Goal: Information Seeking & Learning: Find specific fact

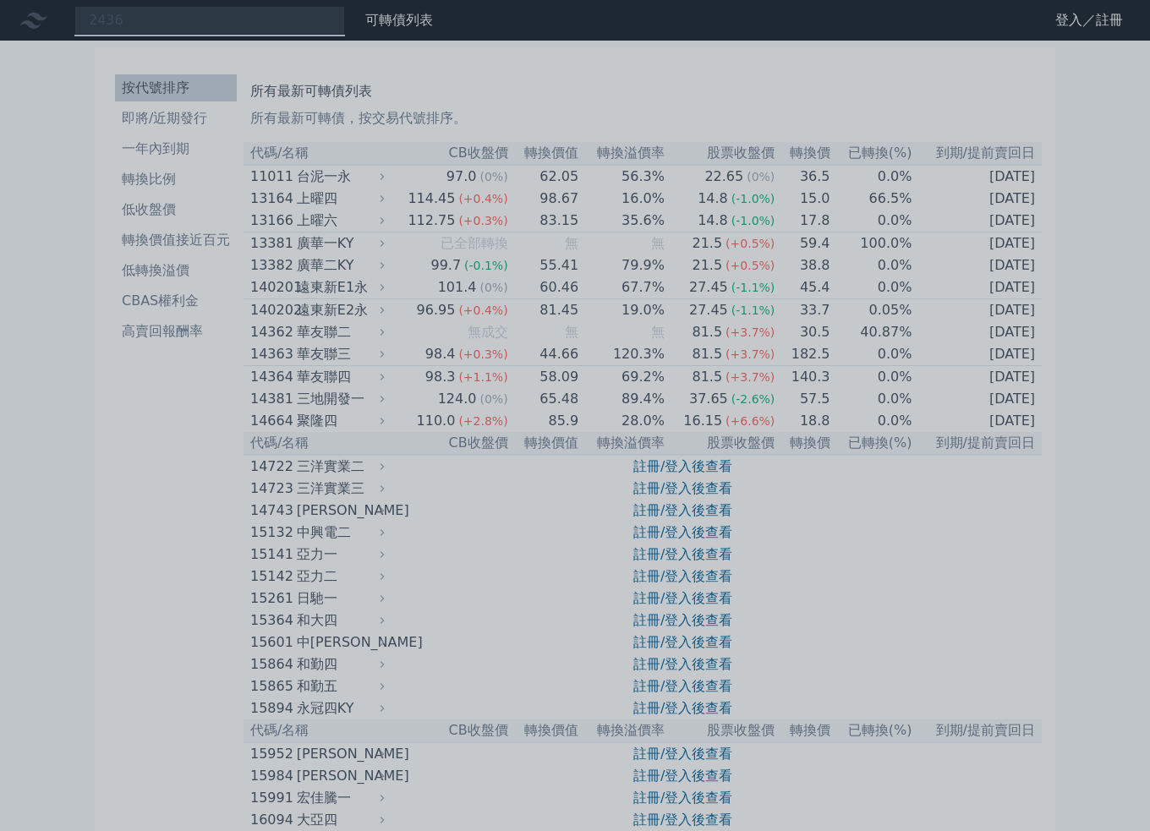
click at [141, 25] on div at bounding box center [575, 415] width 1150 height 831
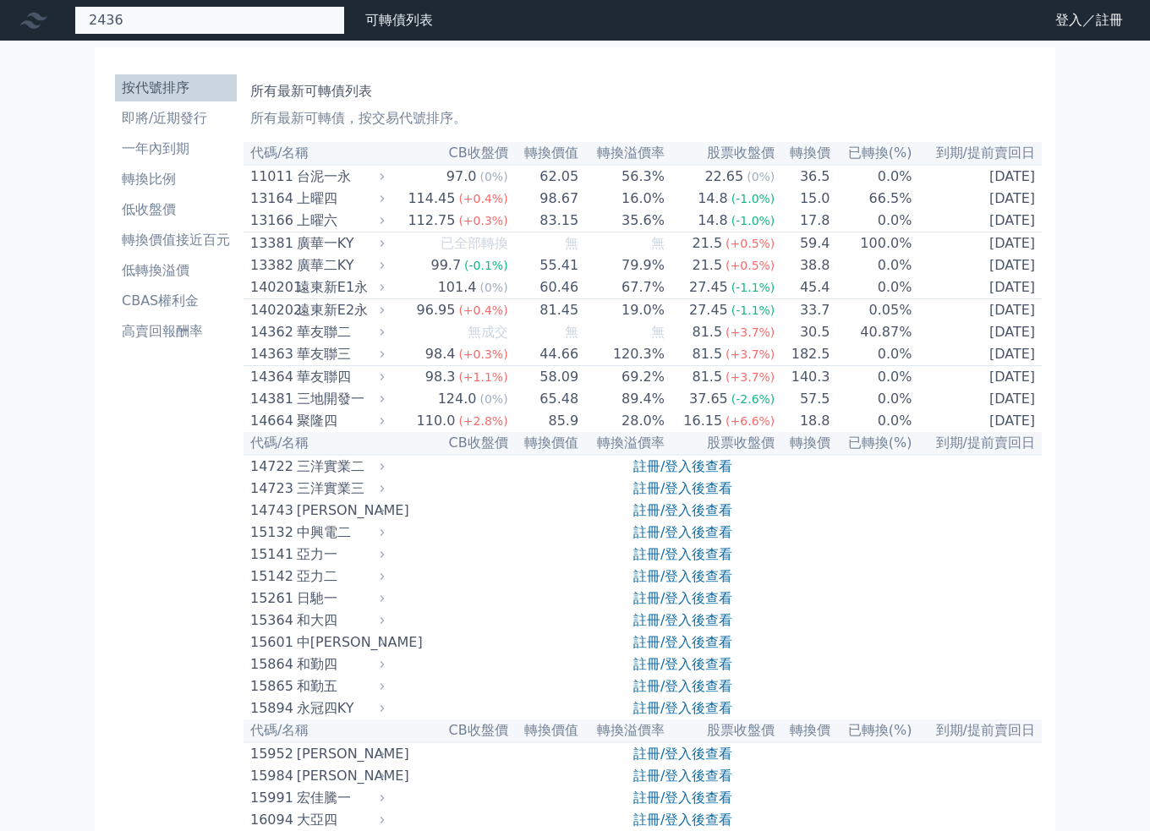
click at [128, 17] on div "2436" at bounding box center [209, 20] width 271 height 29
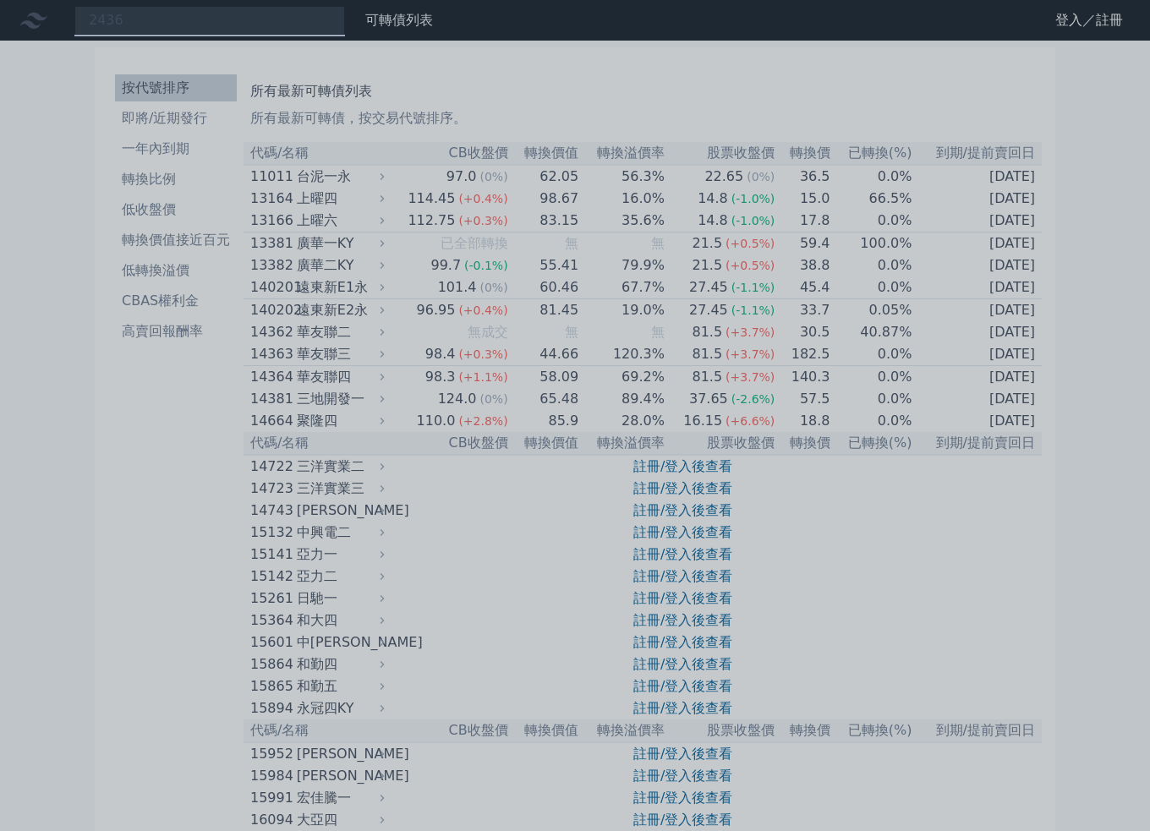
click at [138, 19] on div at bounding box center [575, 415] width 1150 height 831
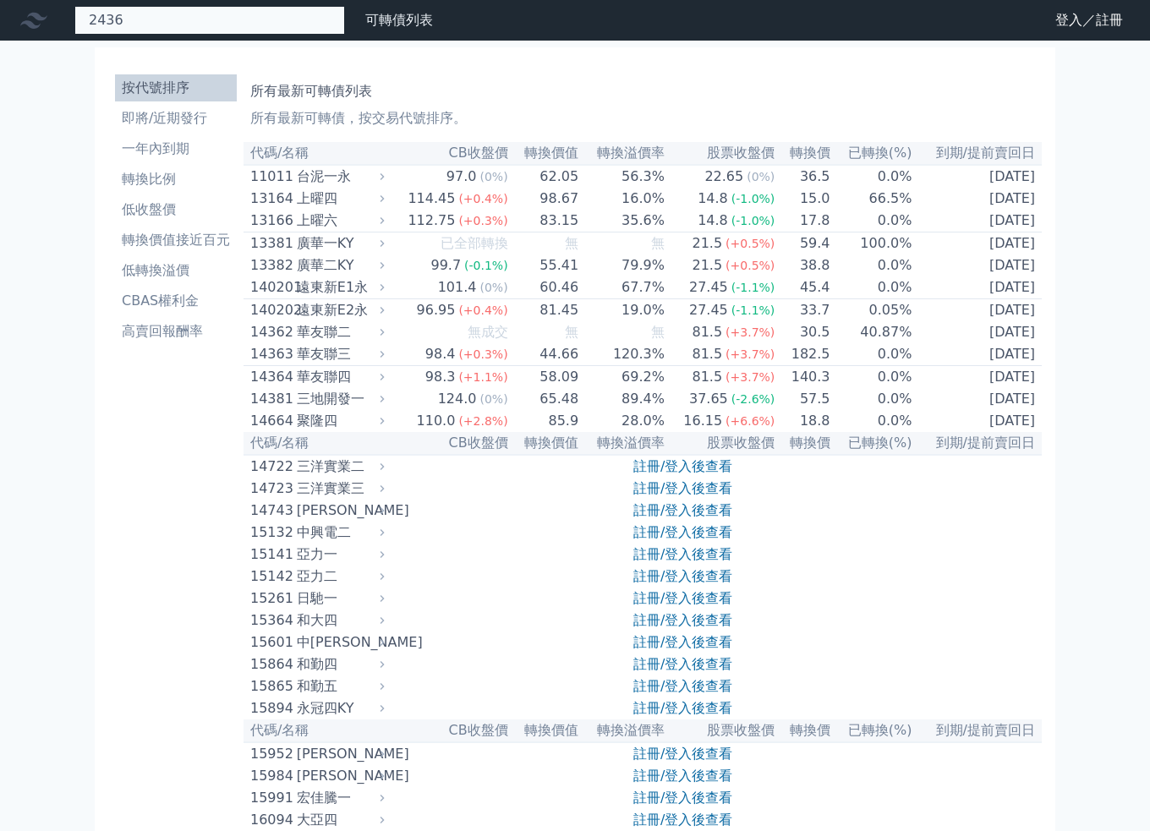
click at [168, 23] on div "2436" at bounding box center [209, 20] width 271 height 29
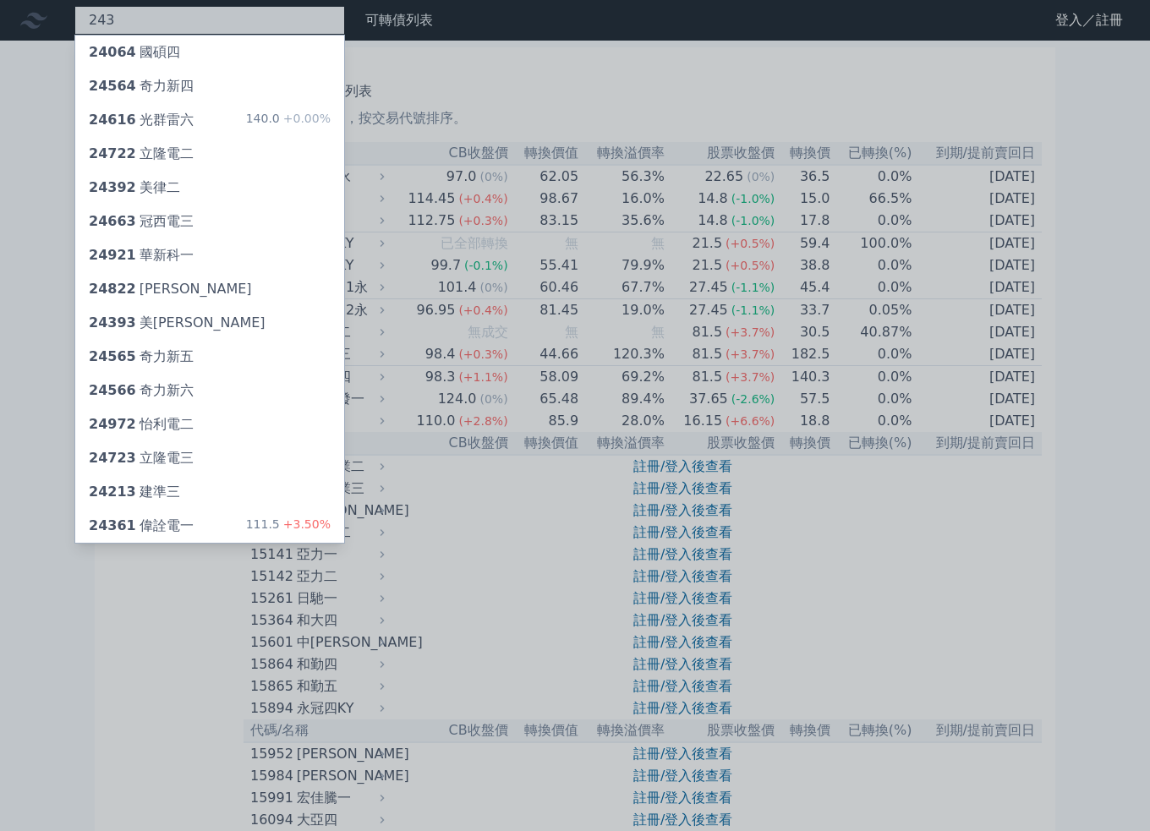
type input "2436"
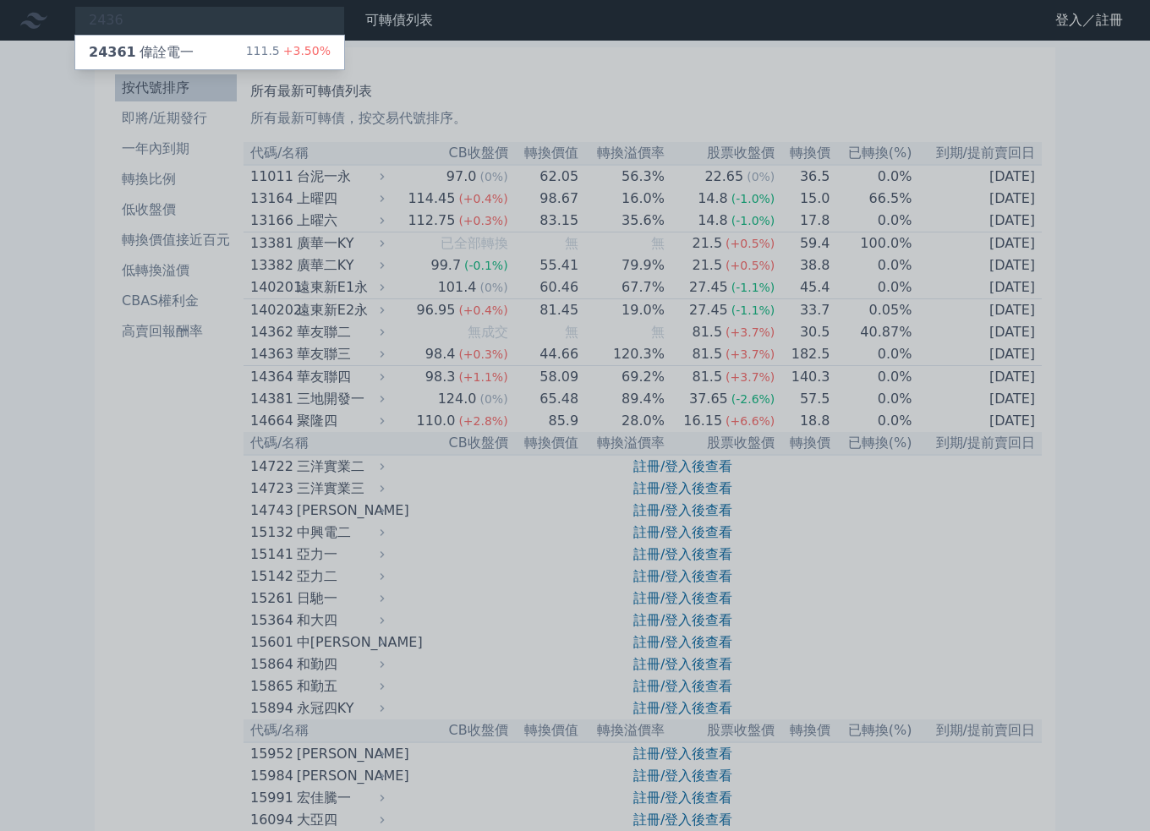
click at [191, 70] on div at bounding box center [575, 415] width 1150 height 831
click at [183, 34] on div "2436 24361 偉詮電一 111.5 +3.50%" at bounding box center [209, 20] width 271 height 29
click at [193, 22] on div at bounding box center [575, 415] width 1150 height 831
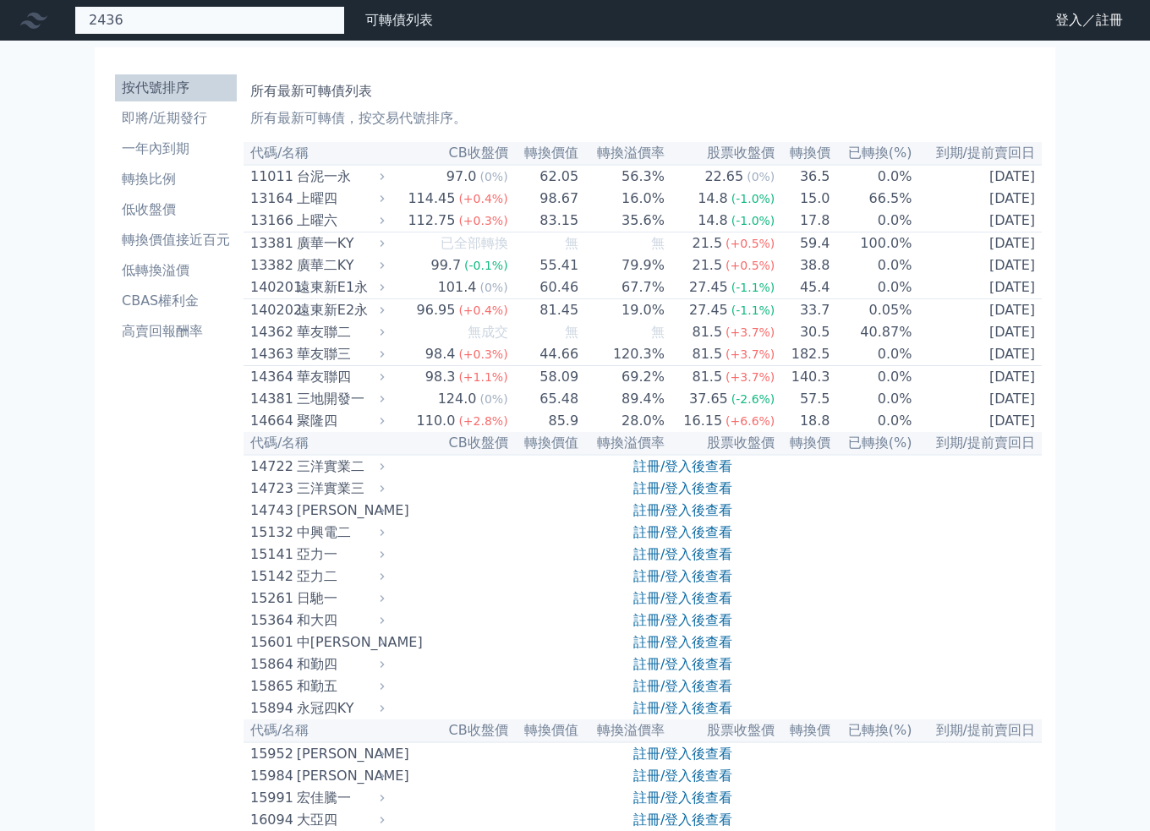
click at [193, 31] on div "2436 24361 偉詮電一 111.5 +3.50%" at bounding box center [209, 20] width 271 height 29
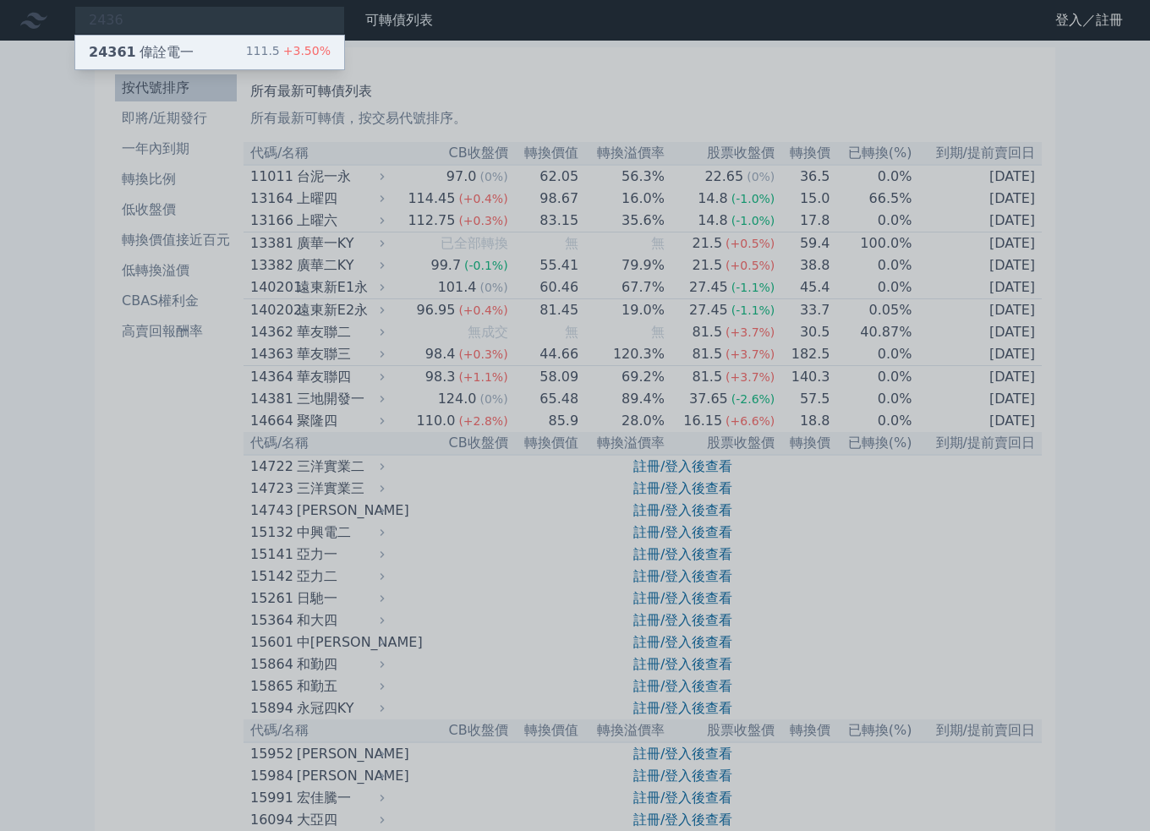
click at [194, 51] on div "24361 偉詮電一 111.5 +3.50%" at bounding box center [209, 53] width 269 height 34
